Goal: Task Accomplishment & Management: Manage account settings

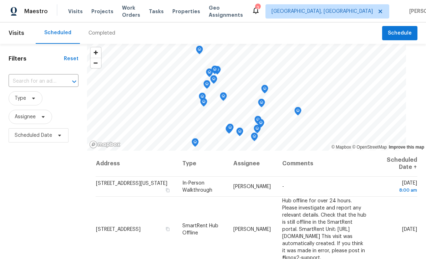
click at [42, 82] on input "text" at bounding box center [34, 81] width 50 height 11
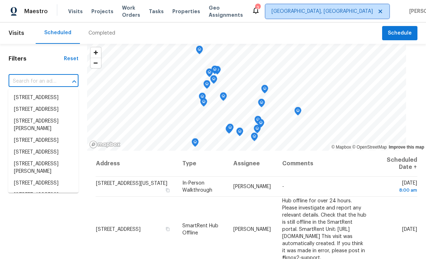
click at [336, 12] on span "[GEOGRAPHIC_DATA], [GEOGRAPHIC_DATA]" at bounding box center [321, 11] width 101 height 7
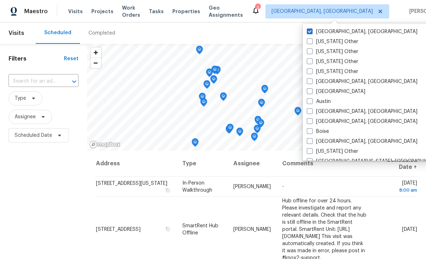
click at [311, 92] on span at bounding box center [310, 91] width 6 height 6
click at [311, 92] on input "[GEOGRAPHIC_DATA]" at bounding box center [309, 90] width 5 height 5
checkbox input "true"
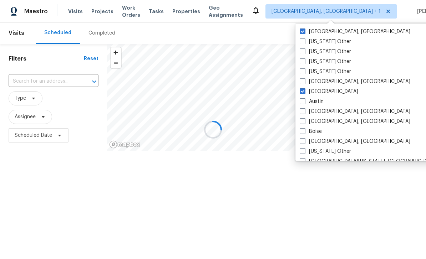
click at [300, 31] on span at bounding box center [303, 32] width 6 height 6
click at [300, 31] on input "[GEOGRAPHIC_DATA], [GEOGRAPHIC_DATA]" at bounding box center [302, 30] width 5 height 5
checkbox input "false"
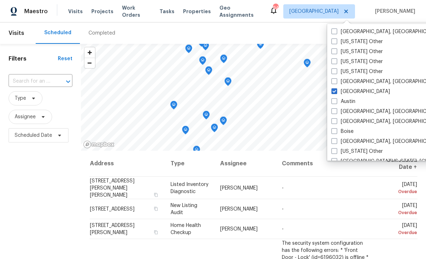
click at [31, 87] on input "text" at bounding box center [31, 81] width 44 height 11
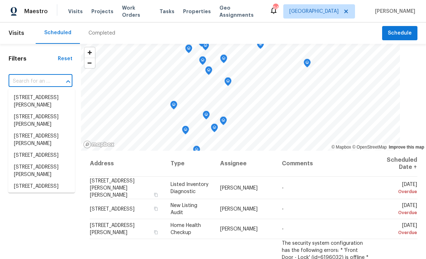
click at [25, 82] on input "text" at bounding box center [31, 81] width 44 height 11
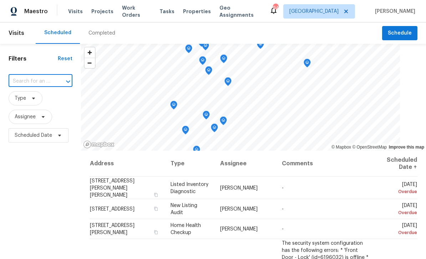
paste input "[STREET_ADDRESS]"
type input "[STREET_ADDRESS]"
click at [27, 97] on li "[STREET_ADDRESS]" at bounding box center [41, 98] width 67 height 12
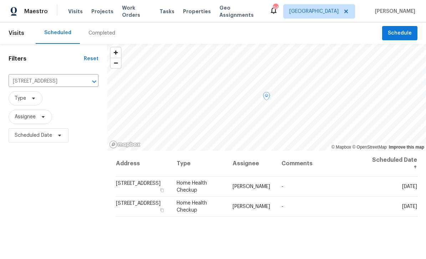
click at [0, 0] on icon at bounding box center [0, 0] width 0 height 0
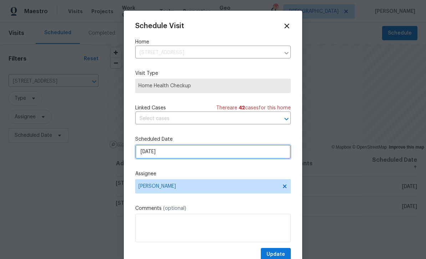
click at [246, 155] on input "[DATE]" at bounding box center [212, 152] width 155 height 14
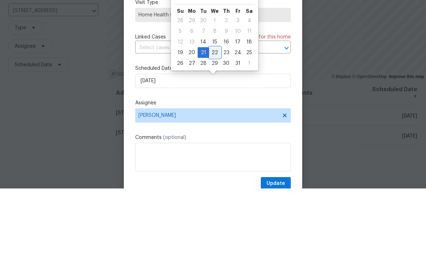
click at [216, 118] on div "22" at bounding box center [214, 123] width 11 height 10
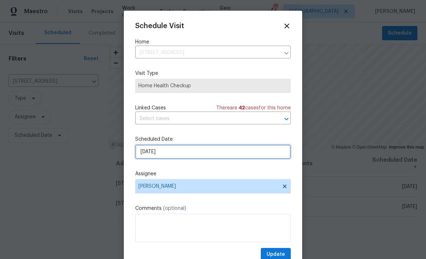
click at [241, 154] on input "[DATE]" at bounding box center [212, 152] width 155 height 14
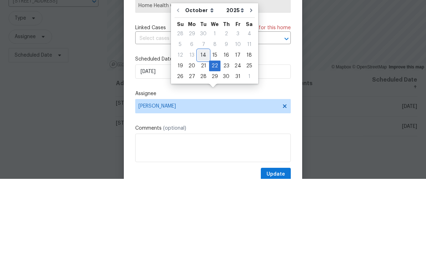
click at [203, 131] on div "14" at bounding box center [203, 136] width 11 height 10
type input "[DATE]"
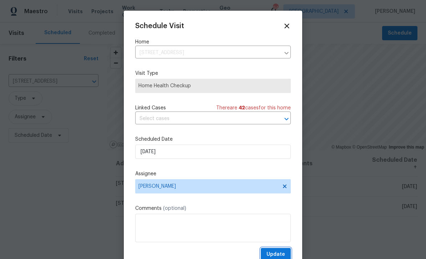
click at [280, 254] on span "Update" at bounding box center [275, 254] width 19 height 9
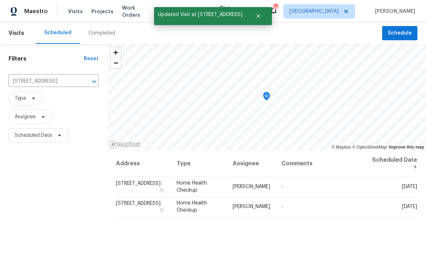
click at [81, 78] on icon "Clear" at bounding box center [84, 81] width 7 height 7
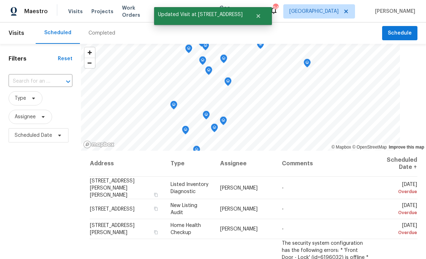
click at [37, 81] on input "text" at bounding box center [31, 81] width 44 height 11
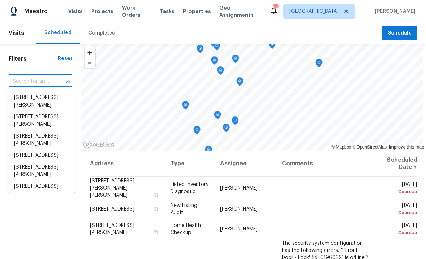
click at [26, 85] on input "text" at bounding box center [31, 81] width 44 height 11
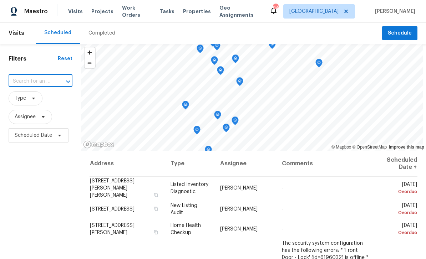
paste input "[STREET_ADDRESS]"
type input "[STREET_ADDRESS]"
click at [25, 98] on li "[STREET_ADDRESS]" at bounding box center [41, 98] width 67 height 12
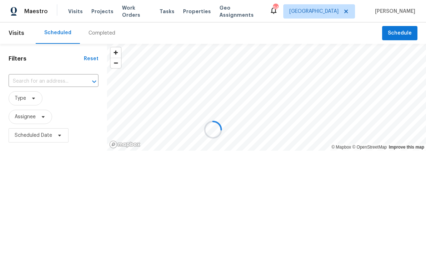
type input "[STREET_ADDRESS]"
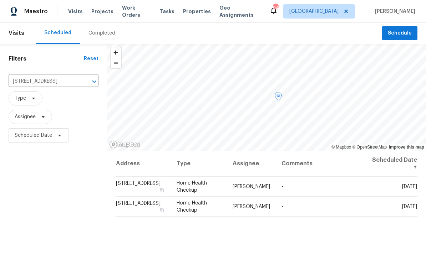
click at [0, 0] on icon at bounding box center [0, 0] width 0 height 0
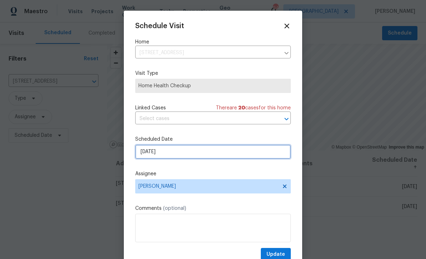
click at [195, 153] on input "[DATE]" at bounding box center [212, 152] width 155 height 14
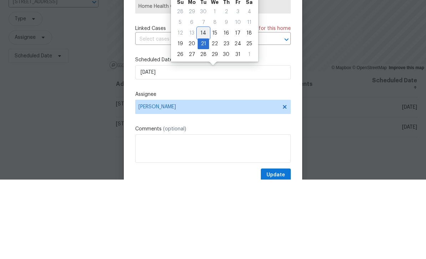
click at [201, 108] on div "14" at bounding box center [203, 113] width 11 height 10
type input "[DATE]"
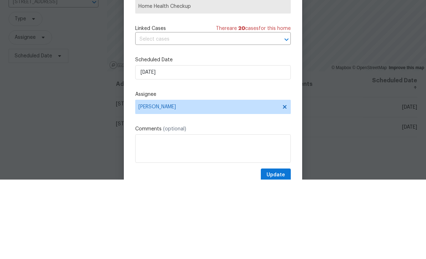
scroll to position [23, 0]
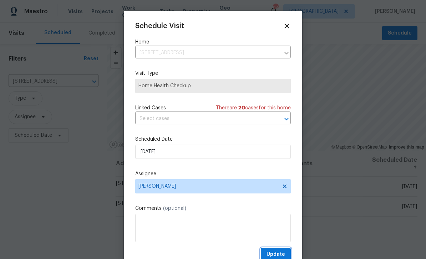
click at [280, 256] on span "Update" at bounding box center [275, 254] width 19 height 9
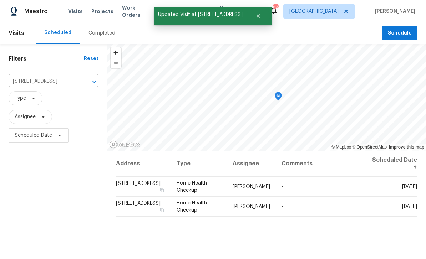
scroll to position [0, 0]
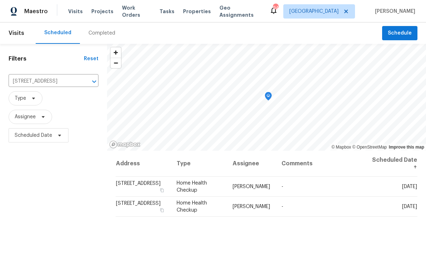
click at [90, 86] on icon "Open" at bounding box center [94, 81] width 9 height 9
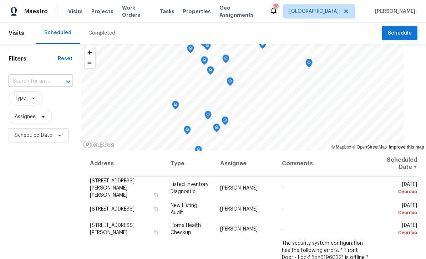
click at [25, 81] on input "text" at bounding box center [31, 81] width 44 height 11
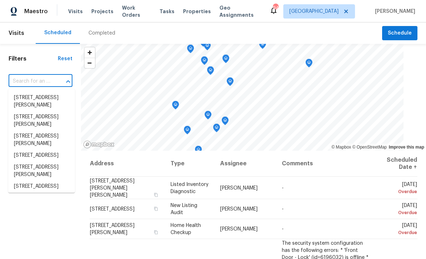
click at [25, 81] on input "text" at bounding box center [31, 81] width 44 height 11
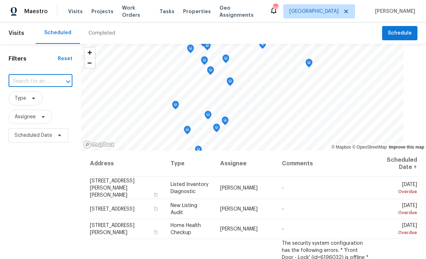
paste input "[STREET_ADDRESS][DEMOGRAPHIC_DATA]"
type input "[STREET_ADDRESS]"
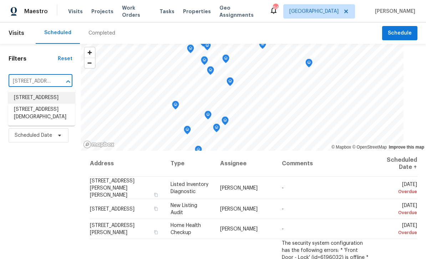
click at [24, 95] on li "[STREET_ADDRESS]" at bounding box center [41, 98] width 67 height 12
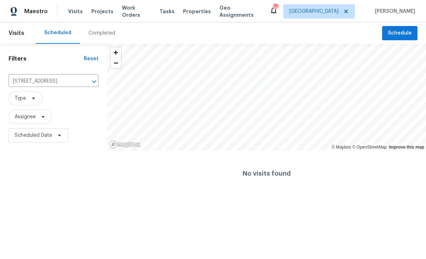
click at [87, 84] on icon "Clear" at bounding box center [84, 81] width 7 height 7
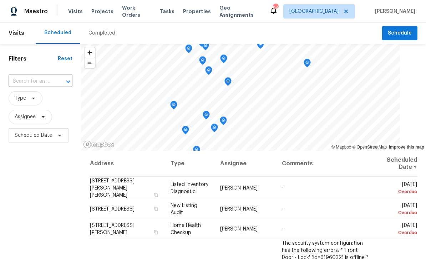
click at [42, 85] on input "text" at bounding box center [31, 81] width 44 height 11
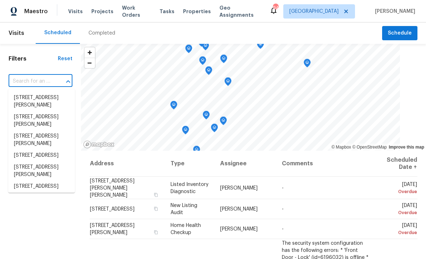
paste input "[STREET_ADDRESS]"
type input "[STREET_ADDRESS]"
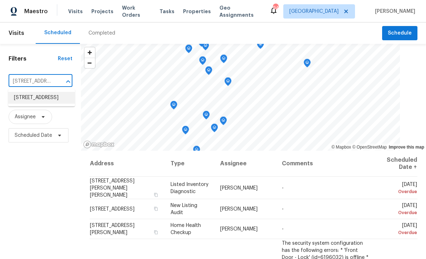
click at [32, 98] on li "[STREET_ADDRESS]" at bounding box center [41, 98] width 67 height 12
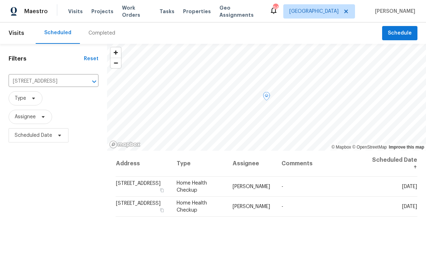
click at [0, 0] on icon at bounding box center [0, 0] width 0 height 0
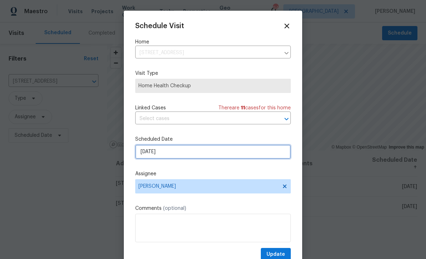
click at [226, 154] on input "[DATE]" at bounding box center [212, 152] width 155 height 14
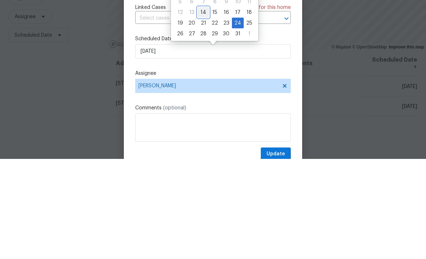
click at [204, 108] on div "14" at bounding box center [203, 113] width 11 height 10
type input "[DATE]"
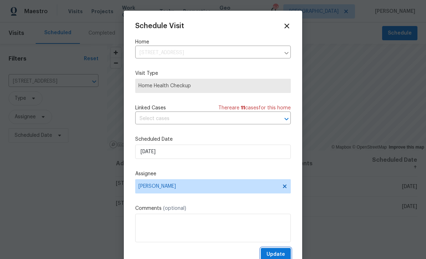
click at [280, 254] on span "Update" at bounding box center [275, 254] width 19 height 9
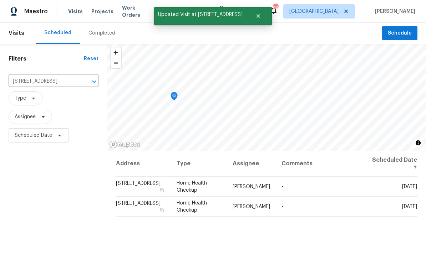
scroll to position [0, 0]
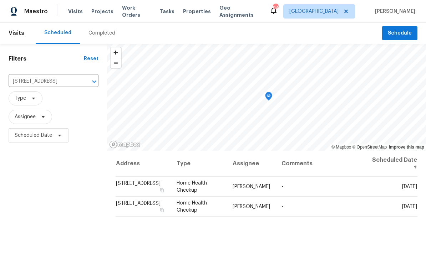
click at [83, 82] on icon "Clear" at bounding box center [85, 82] width 4 height 4
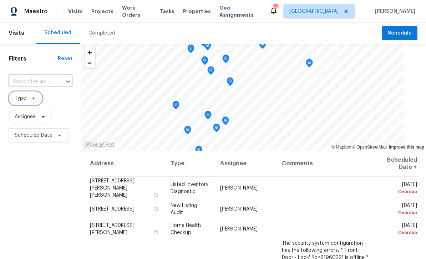
click at [27, 98] on span "Type" at bounding box center [26, 98] width 34 height 14
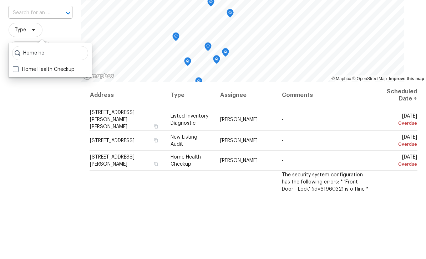
type input "Home he"
click at [35, 134] on label "Home Health Checkup" at bounding box center [44, 137] width 62 height 7
click at [17, 134] on input "Home Health Checkup" at bounding box center [15, 136] width 5 height 5
checkbox input "true"
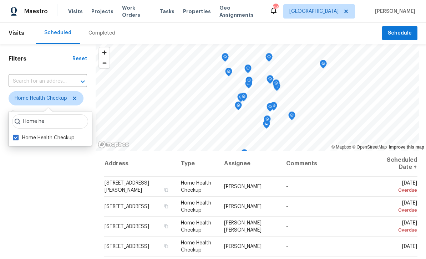
click at [37, 191] on div "Filters Reset ​ Home Health Checkup Assignee Scheduled Date" at bounding box center [48, 201] width 96 height 315
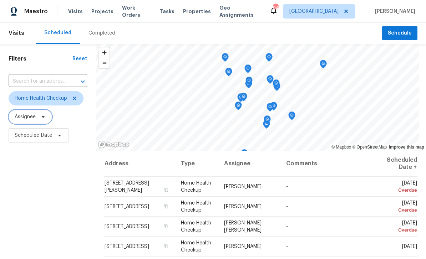
click at [25, 116] on span "Assignee" at bounding box center [25, 116] width 21 height 7
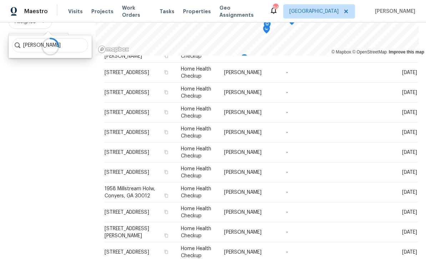
scroll to position [94, 0]
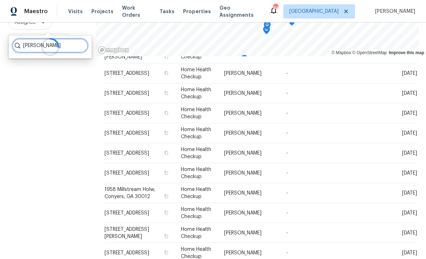
type input "[PERSON_NAME]"
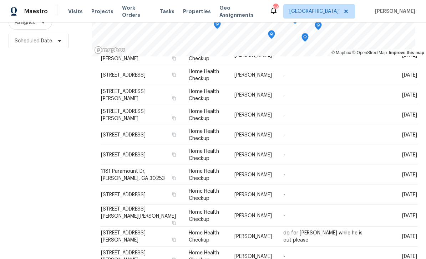
scroll to position [23, 0]
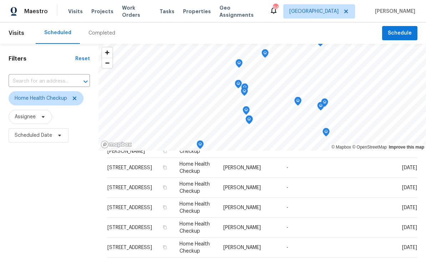
scroll to position [0, 0]
click at [32, 78] on input "text" at bounding box center [39, 81] width 61 height 11
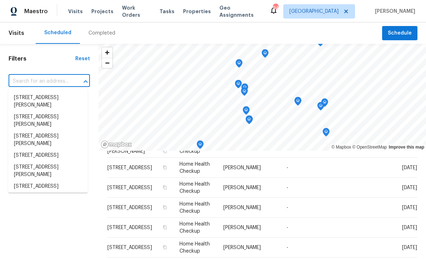
click at [26, 81] on input "text" at bounding box center [39, 81] width 61 height 11
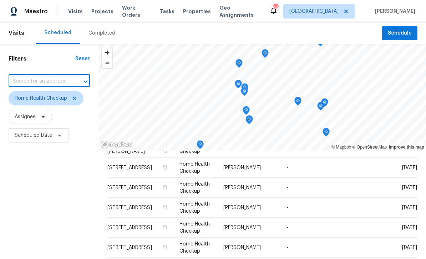
paste input "[STREET_ADDRESS]"
type input "[STREET_ADDRESS]"
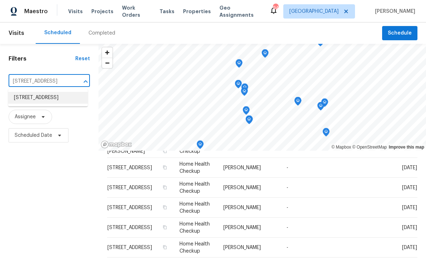
click at [28, 99] on li "[STREET_ADDRESS]" at bounding box center [48, 98] width 80 height 12
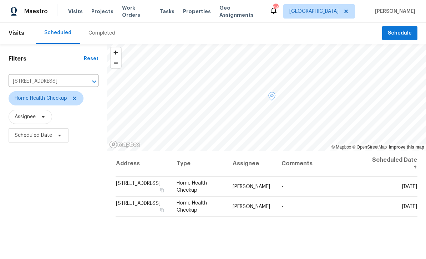
click at [0, 0] on icon at bounding box center [0, 0] width 0 height 0
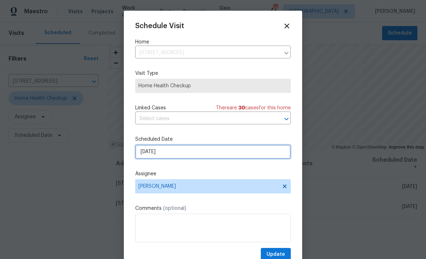
click at [209, 155] on input "[DATE]" at bounding box center [212, 152] width 155 height 14
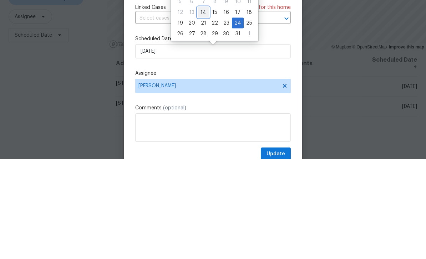
click at [205, 108] on div "14" at bounding box center [203, 113] width 11 height 10
type input "[DATE]"
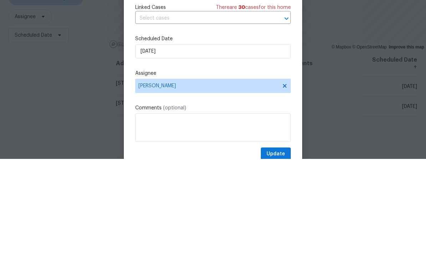
scroll to position [23, 0]
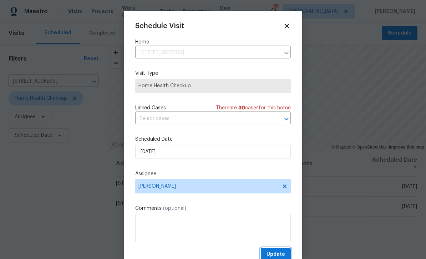
click at [283, 256] on span "Update" at bounding box center [275, 254] width 19 height 9
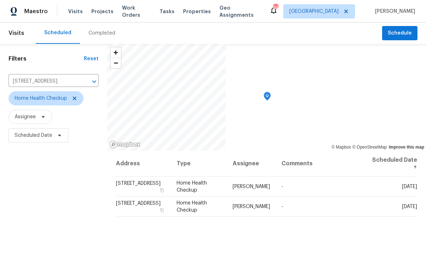
scroll to position [0, 0]
